Goal: Task Accomplishment & Management: Manage account settings

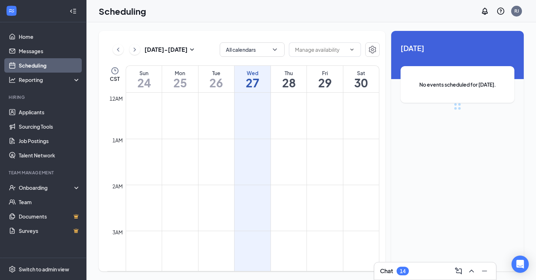
scroll to position [354, 0]
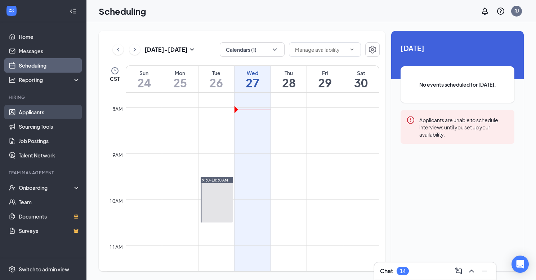
click at [42, 109] on link "Applicants" at bounding box center [50, 112] width 62 height 14
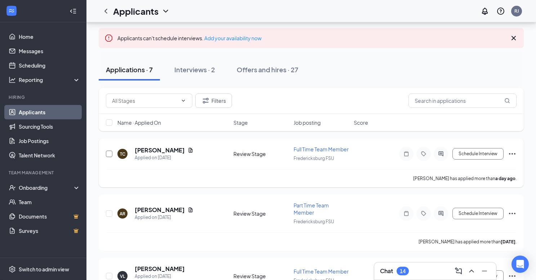
scroll to position [37, 0]
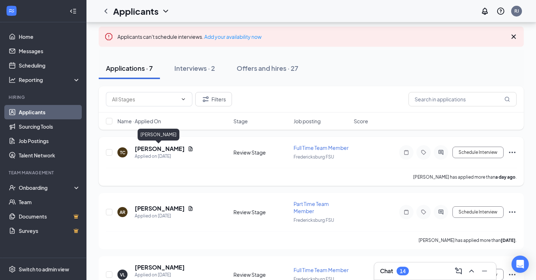
click at [165, 148] on h5 "[PERSON_NAME]" at bounding box center [160, 149] width 50 height 8
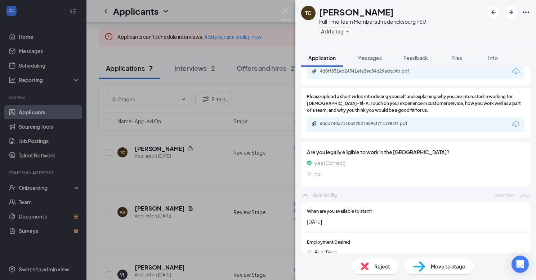
scroll to position [326, 0]
click at [27, 39] on div "TC [PERSON_NAME] Full Time Team Member at [GEOGRAPHIC_DATA] Add a tag Applicati…" at bounding box center [268, 140] width 536 height 280
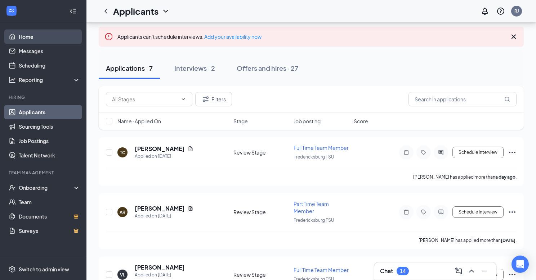
click at [29, 35] on link "Home" at bounding box center [50, 37] width 62 height 14
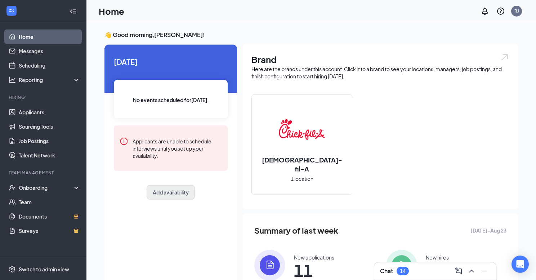
click at [172, 191] on button "Add availability" at bounding box center [171, 192] width 48 height 14
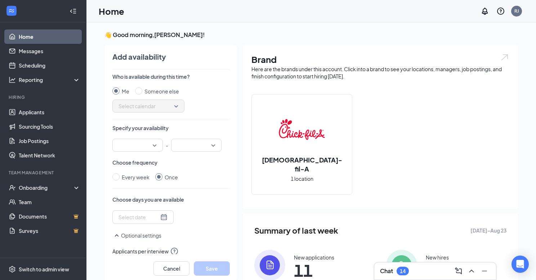
scroll to position [3, 0]
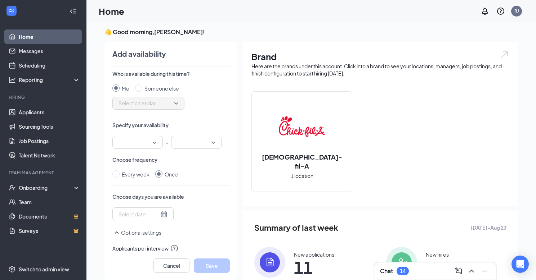
click at [156, 145] on div at bounding box center [137, 142] width 50 height 13
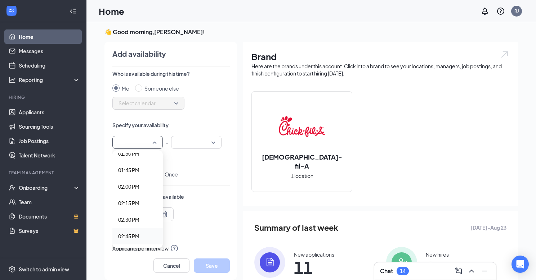
scroll to position [900, 0]
click at [134, 157] on span "01:30 PM" at bounding box center [128, 156] width 21 height 8
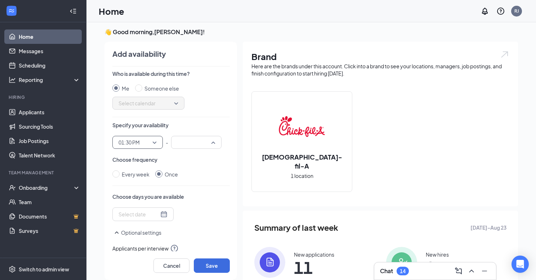
click at [213, 143] on div at bounding box center [196, 142] width 50 height 13
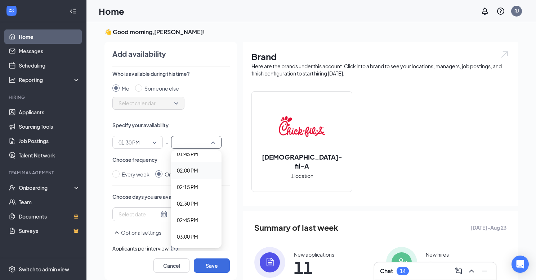
scroll to position [922, 0]
click at [191, 200] on span "02:30 PM" at bounding box center [187, 200] width 21 height 8
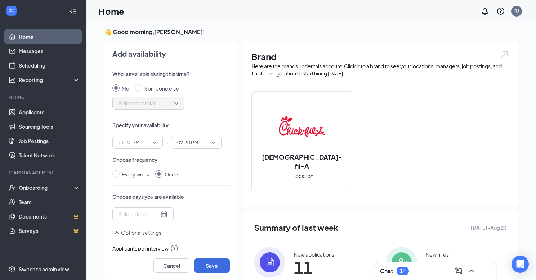
click at [163, 213] on div at bounding box center [142, 215] width 49 height 8
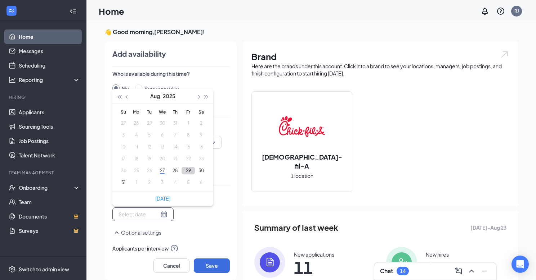
type input "[DATE]"
click at [189, 171] on button "29" at bounding box center [187, 171] width 13 height 8
type input "[DATE]"
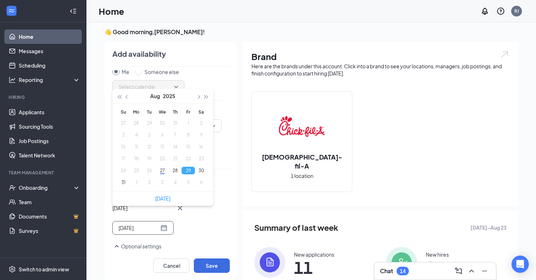
scroll to position [7, 0]
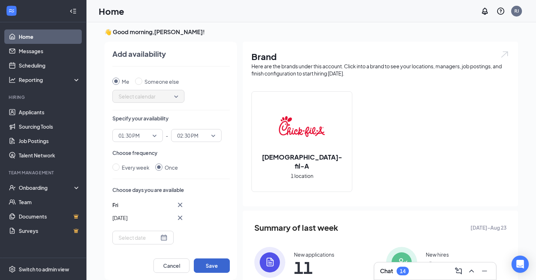
click at [210, 263] on button "Save" at bounding box center [212, 266] width 36 height 14
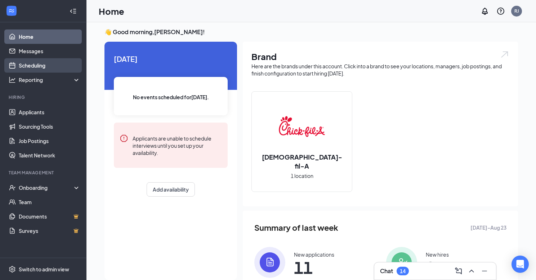
click at [42, 64] on link "Scheduling" at bounding box center [50, 65] width 62 height 14
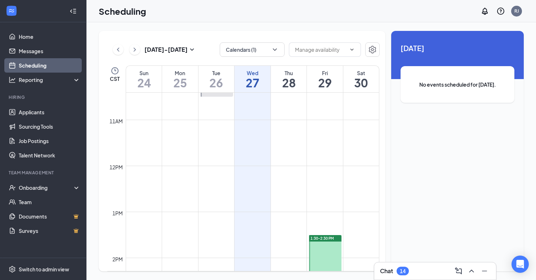
scroll to position [468, 0]
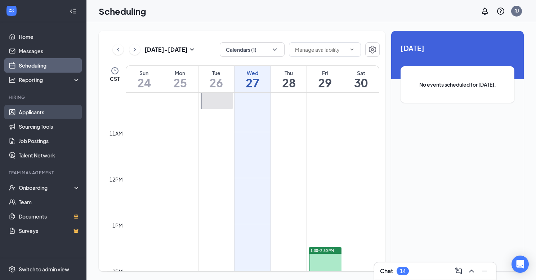
click at [36, 112] on link "Applicants" at bounding box center [50, 112] width 62 height 14
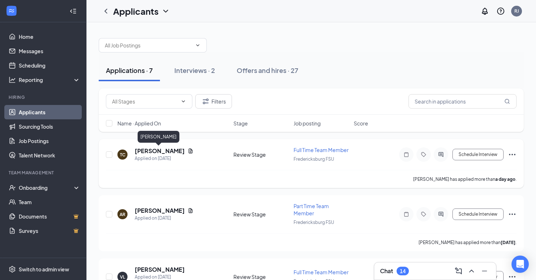
click at [168, 149] on h5 "[PERSON_NAME]" at bounding box center [160, 151] width 50 height 8
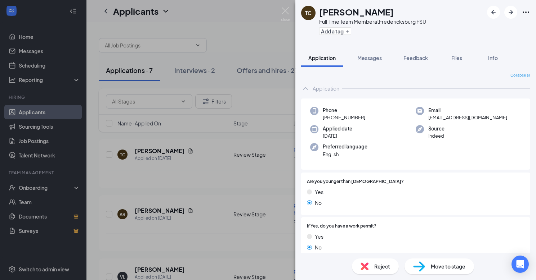
click at [420, 266] on img at bounding box center [419, 267] width 12 height 10
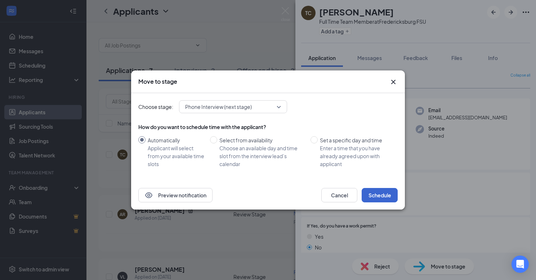
click at [377, 194] on button "Schedule" at bounding box center [379, 195] width 36 height 14
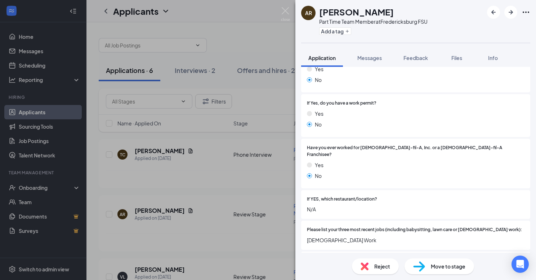
scroll to position [127, 0]
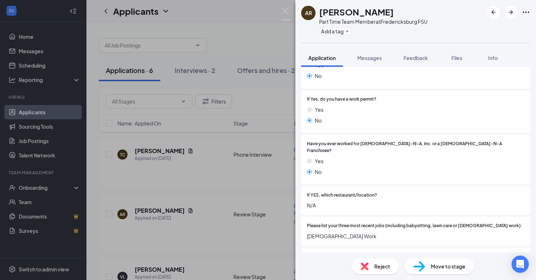
click at [422, 267] on img at bounding box center [419, 267] width 12 height 10
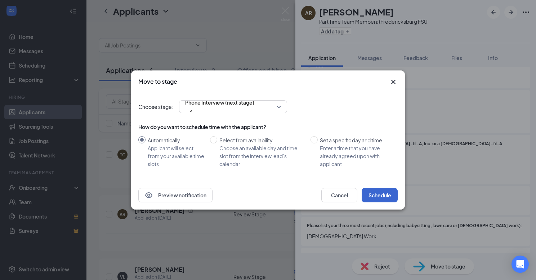
click at [379, 192] on button "Schedule" at bounding box center [379, 195] width 36 height 14
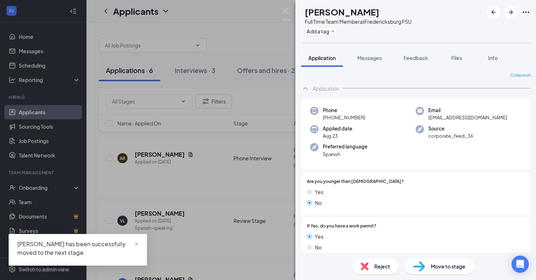
click at [266, 198] on div "VL [PERSON_NAME] Full Time Team Member at [GEOGRAPHIC_DATA] Add a tag Applicati…" at bounding box center [268, 140] width 536 height 280
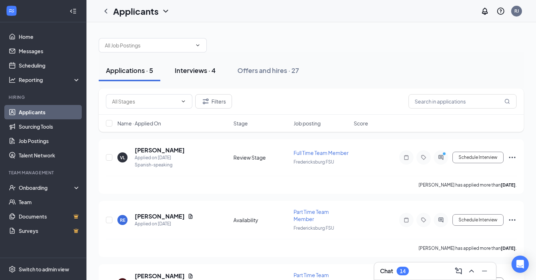
click at [200, 72] on div "Interviews · 4" at bounding box center [195, 70] width 41 height 9
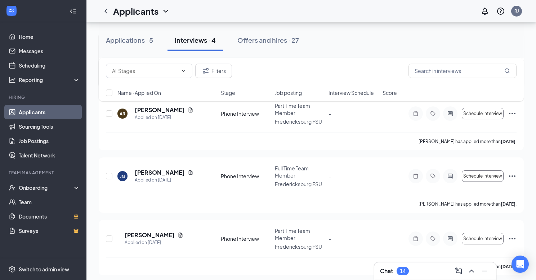
scroll to position [107, 0]
